Goal: Task Accomplishment & Management: Complete application form

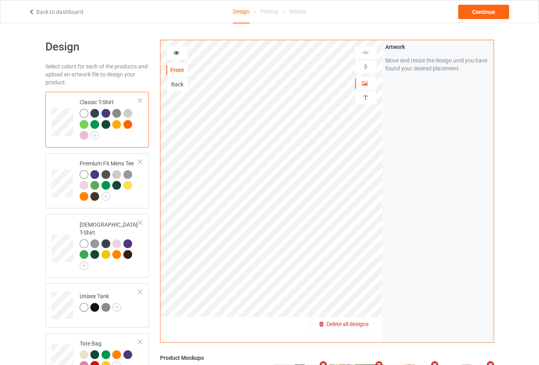
click at [363, 326] on span "Delete all designs" at bounding box center [347, 324] width 42 height 6
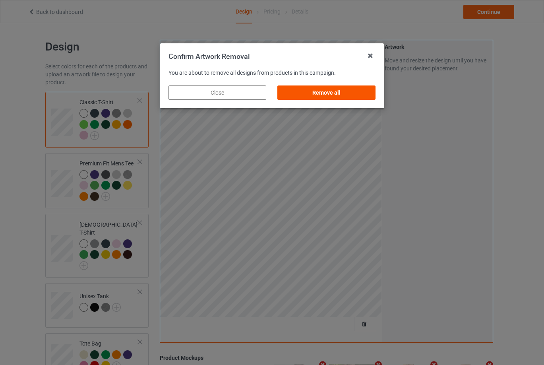
click at [331, 91] on div "Remove all" at bounding box center [327, 93] width 98 height 14
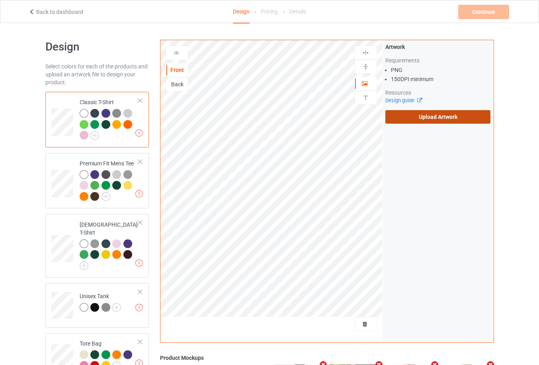
click at [405, 112] on label "Upload Artwork" at bounding box center [437, 117] width 105 height 14
click at [0, 0] on input "Upload Artwork" at bounding box center [0, 0] width 0 height 0
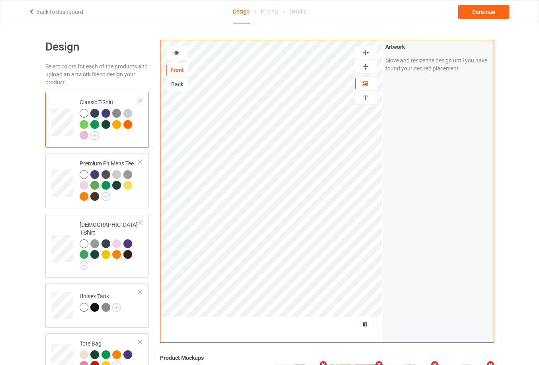
scroll to position [172, 0]
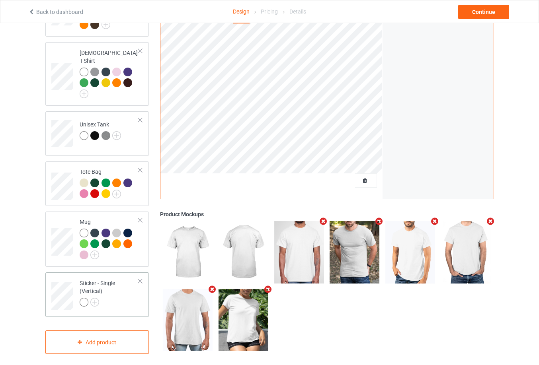
click at [139, 278] on div at bounding box center [140, 281] width 6 height 6
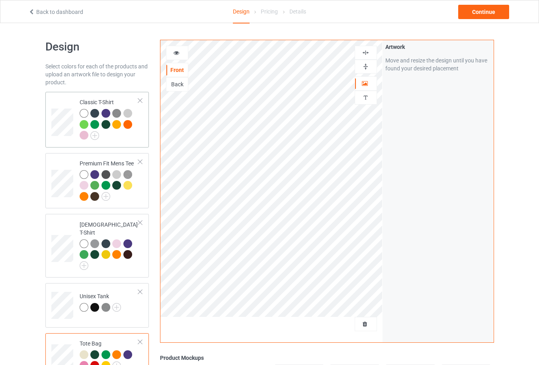
click at [73, 118] on td at bounding box center [63, 119] width 24 height 49
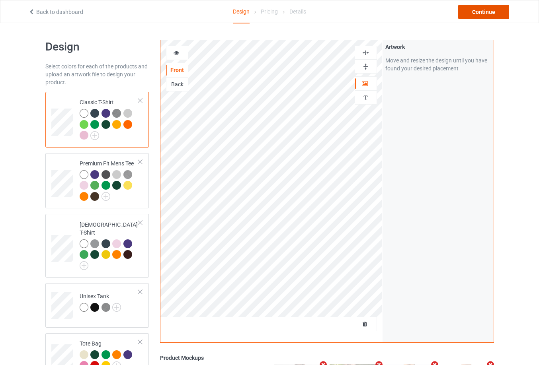
click at [487, 16] on div "Continue" at bounding box center [483, 12] width 51 height 14
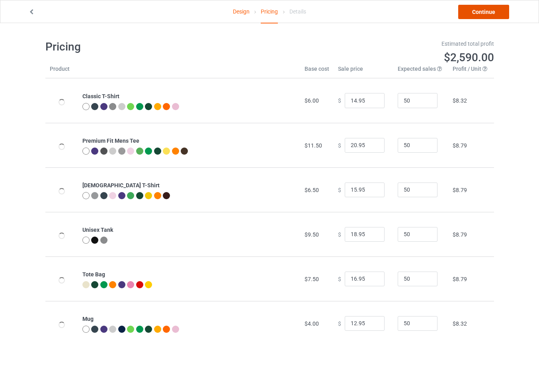
click at [487, 16] on link "Continue" at bounding box center [483, 12] width 51 height 14
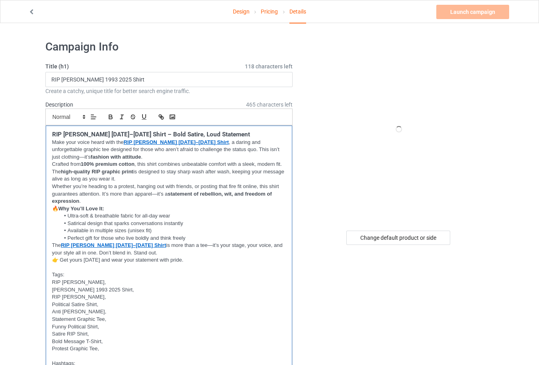
click at [107, 180] on p "Crafted from 100% premium cotton , this shirt combines unbeatable comfort with …" at bounding box center [169, 172] width 234 height 22
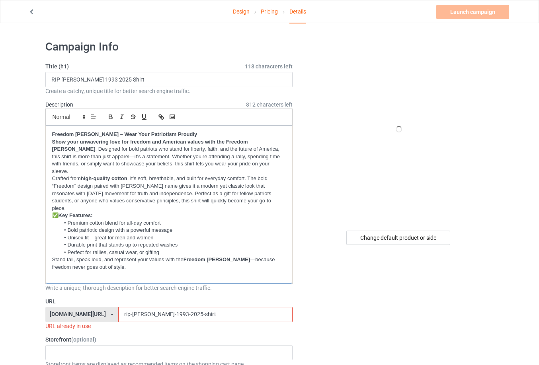
click at [233, 266] on div "Freedom [PERSON_NAME] – Wear Your Patriotism Proudly Show your unwavering love …" at bounding box center [169, 205] width 247 height 158
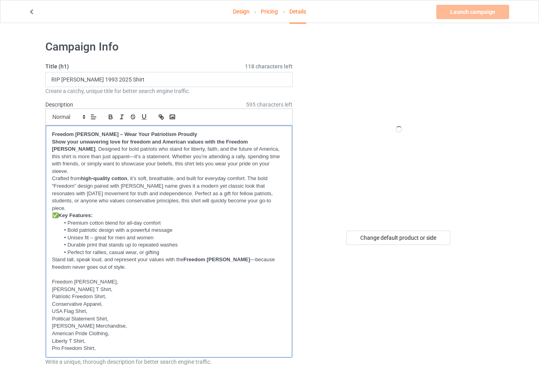
click at [148, 345] on p "Pro Freedom Shirt," at bounding box center [169, 349] width 234 height 8
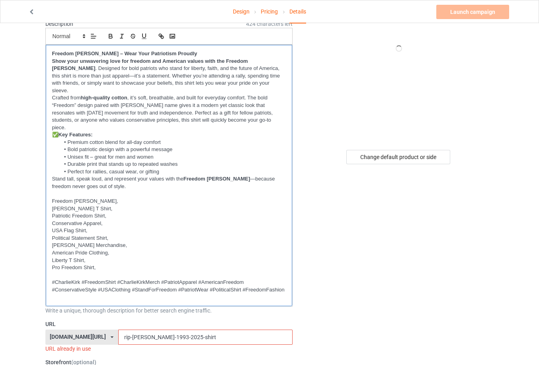
scroll to position [119, 0]
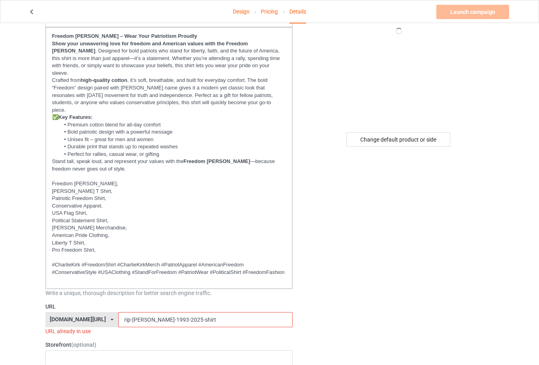
scroll to position [159, 0]
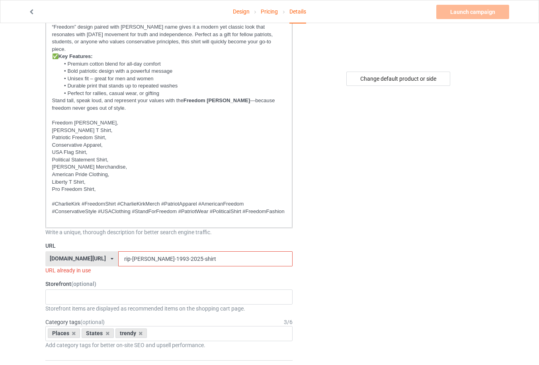
drag, startPoint x: 206, startPoint y: 245, endPoint x: 103, endPoint y: 245, distance: 102.6
click at [103, 251] on div "[DOMAIN_NAME][URL] [DOMAIN_NAME][URL] [DOMAIN_NAME][URL] 61f13dc5bb36cf00292582…" at bounding box center [168, 258] width 247 height 15
paste input "freedom-[PERSON_NAME]"
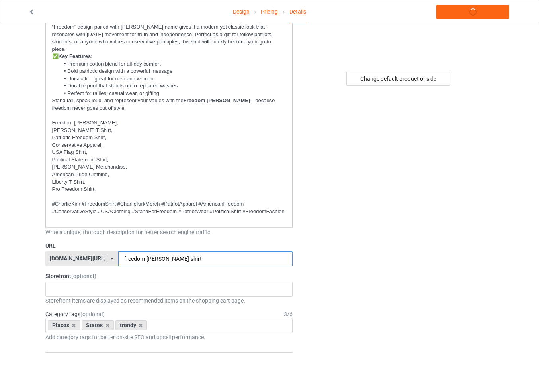
type input "freedom-[PERSON_NAME]-shirt"
click at [232, 318] on div "Places States trendy No result found" at bounding box center [168, 325] width 247 height 15
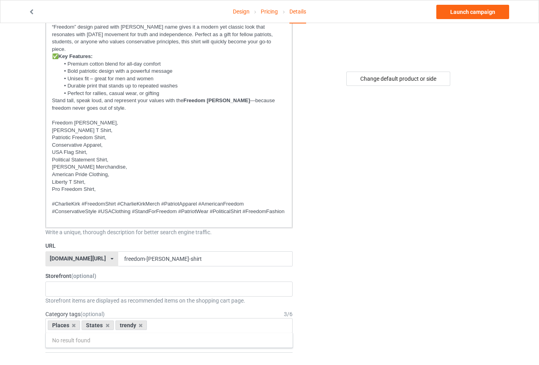
drag, startPoint x: 333, startPoint y: 253, endPoint x: 337, endPoint y: 248, distance: 6.2
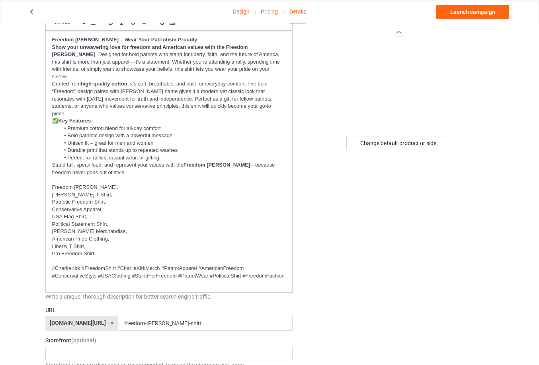
scroll to position [0, 0]
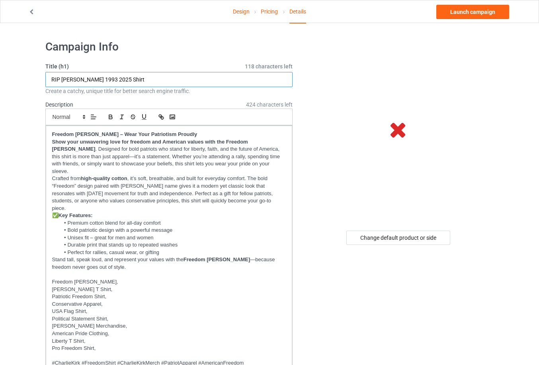
drag, startPoint x: 142, startPoint y: 78, endPoint x: -24, endPoint y: 76, distance: 165.5
click at [0, 76] on html "Design Pricing Details Launch campaign Campaign Info Title (h1) 118 characters …" at bounding box center [269, 182] width 539 height 365
paste input "Freedom [PERSON_NAME]"
type input "Freedom [PERSON_NAME]"
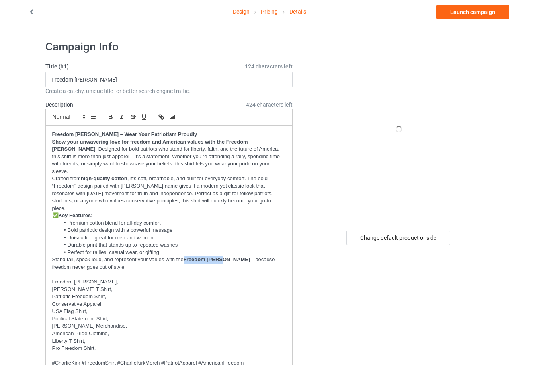
drag, startPoint x: 184, startPoint y: 244, endPoint x: 221, endPoint y: 244, distance: 37.4
click at [221, 256] on p "Stand tall, speak loud, and represent your values with the Freedom [PERSON_NAME…" at bounding box center [169, 263] width 234 height 15
click at [194, 249] on li "Perfect for rallies, casual wear, or gifting" at bounding box center [173, 252] width 226 height 7
drag, startPoint x: 186, startPoint y: 244, endPoint x: 250, endPoint y: 243, distance: 64.1
click at [250, 256] on p "Stand tall, speak loud, and represent your values with the Freedom [PERSON_NAME…" at bounding box center [169, 263] width 234 height 15
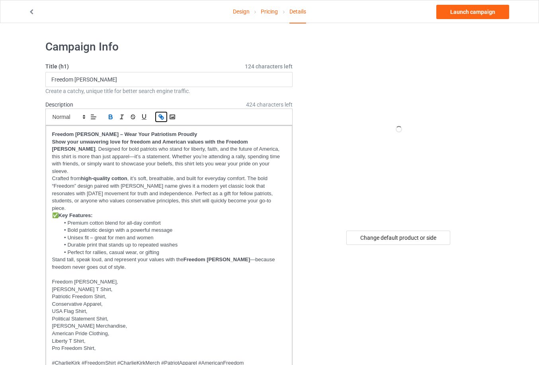
click at [163, 118] on icon "button" at bounding box center [161, 116] width 7 height 7
paste input "[URL][DOMAIN_NAME][PERSON_NAME]"
type input "[URL][DOMAIN_NAME][PERSON_NAME]"
click at [219, 188] on p "Crafted from high-quality cotton , it’s soft, breathable, and built for everyda…" at bounding box center [169, 193] width 234 height 37
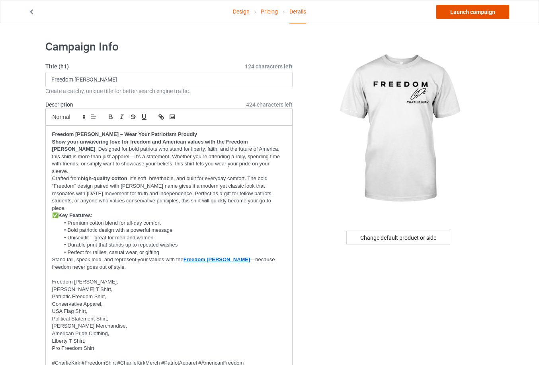
click at [475, 9] on link "Launch campaign" at bounding box center [472, 12] width 73 height 14
